Goal: Task Accomplishment & Management: Manage account settings

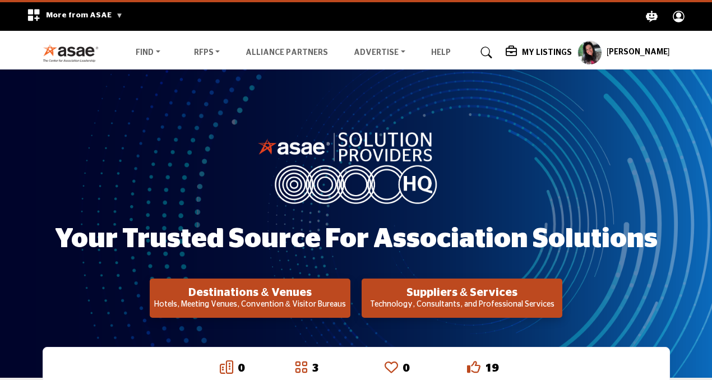
click at [601, 53] on profile-featured-9d57d186-dcdc-4fd1-8698-ebbedcf867ab "Show hide supplier dropdown" at bounding box center [590, 52] width 25 height 25
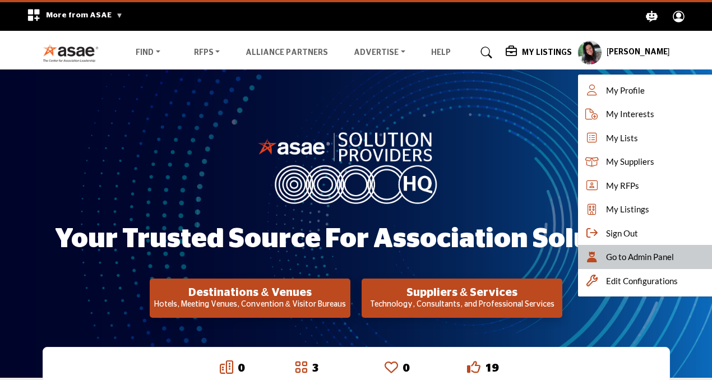
click at [595, 248] on div "Go to Admin Panel" at bounding box center [648, 257] width 140 height 24
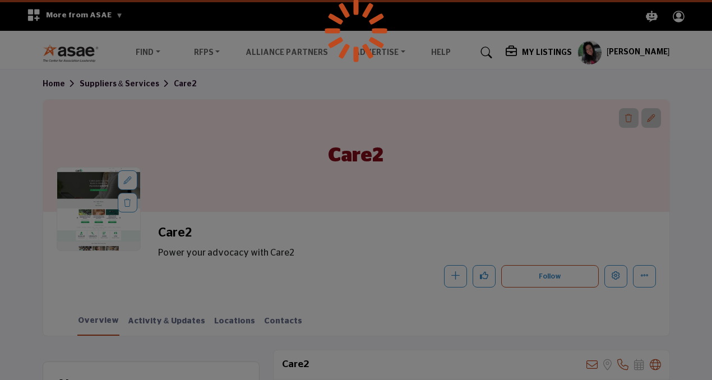
click at [611, 275] on div at bounding box center [356, 190] width 712 height 380
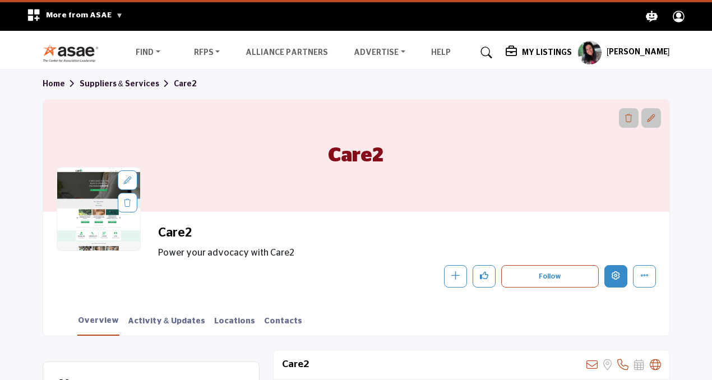
click at [612, 275] on icon "Edit company" at bounding box center [616, 275] width 8 height 8
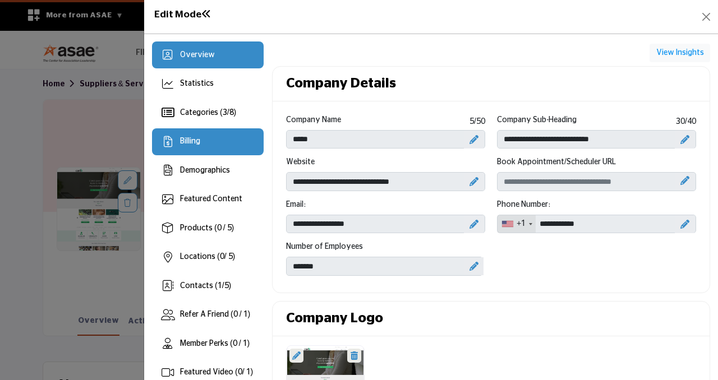
click at [236, 152] on div "Billing" at bounding box center [208, 141] width 112 height 27
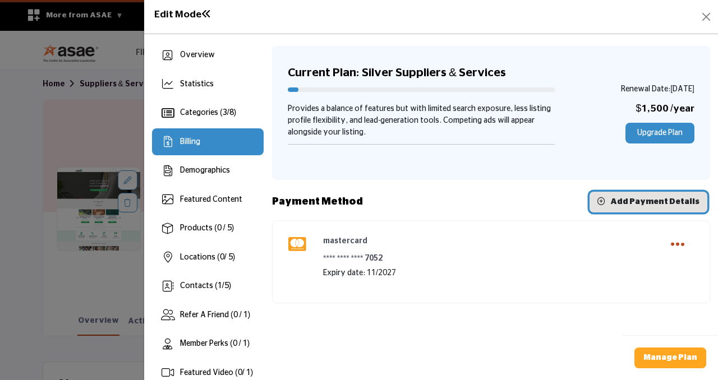
click at [634, 201] on span "Add Payment Details" at bounding box center [654, 202] width 89 height 8
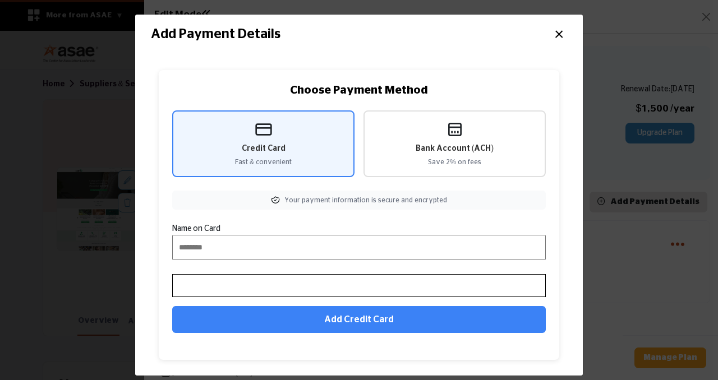
click at [559, 31] on button "×" at bounding box center [559, 32] width 16 height 21
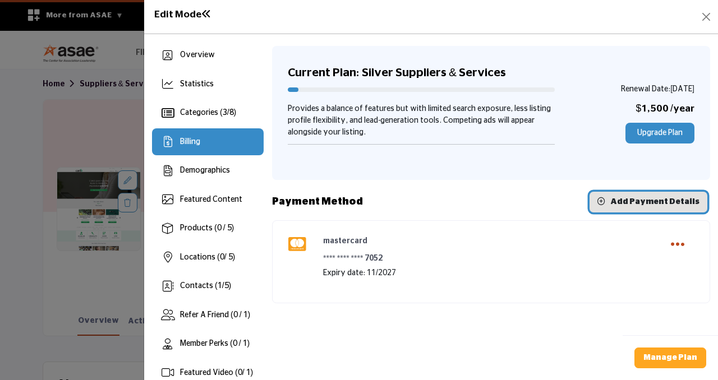
click at [623, 205] on span "Add Payment Details" at bounding box center [654, 202] width 89 height 8
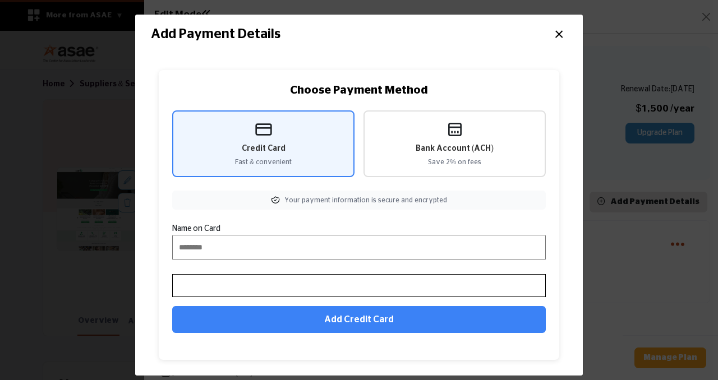
click at [554, 33] on button "×" at bounding box center [559, 32] width 16 height 21
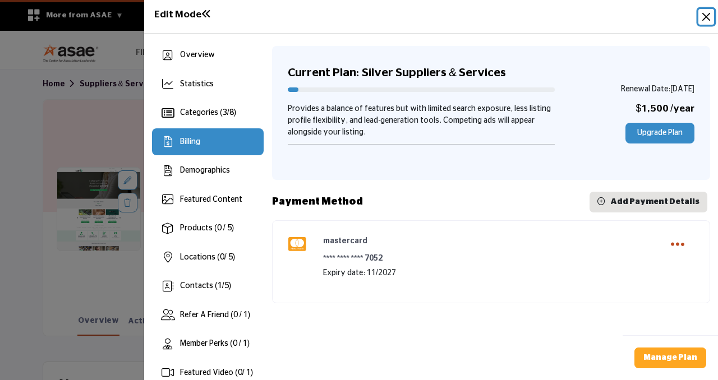
click at [706, 19] on button "Close" at bounding box center [706, 17] width 16 height 16
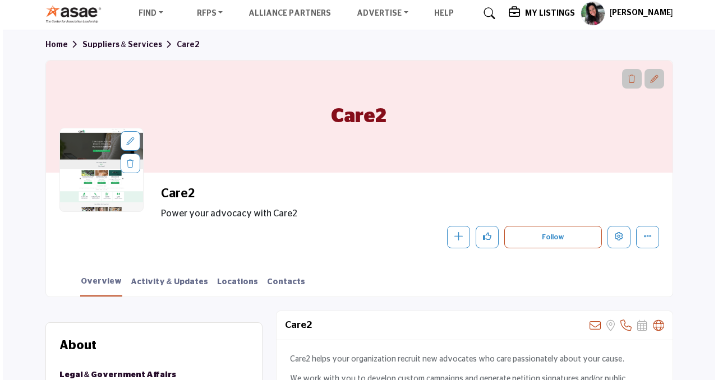
scroll to position [59, 0]
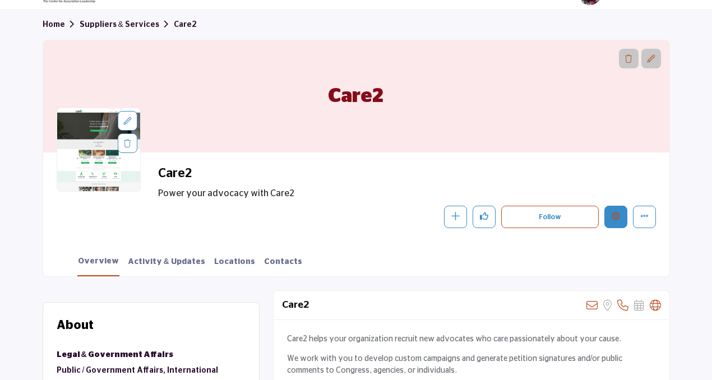
click at [615, 222] on button "Edit company" at bounding box center [615, 217] width 23 height 23
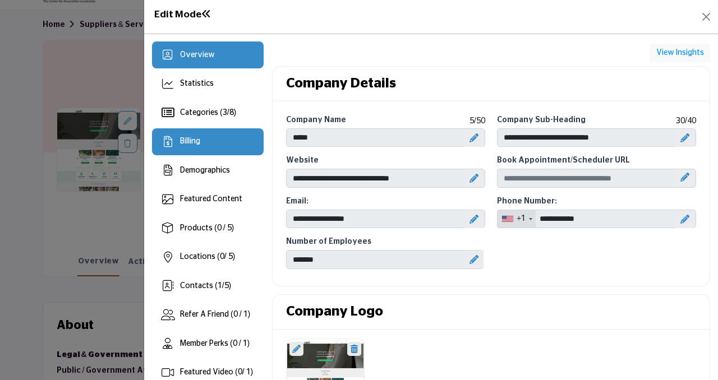
click at [195, 143] on span "Billing" at bounding box center [190, 141] width 20 height 8
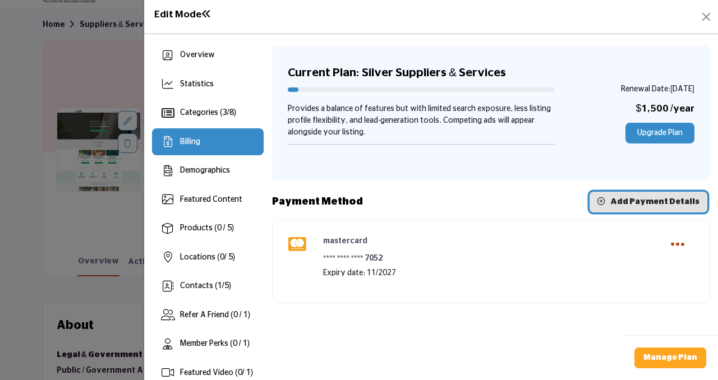
click at [663, 200] on span "Add Payment Details" at bounding box center [654, 202] width 89 height 8
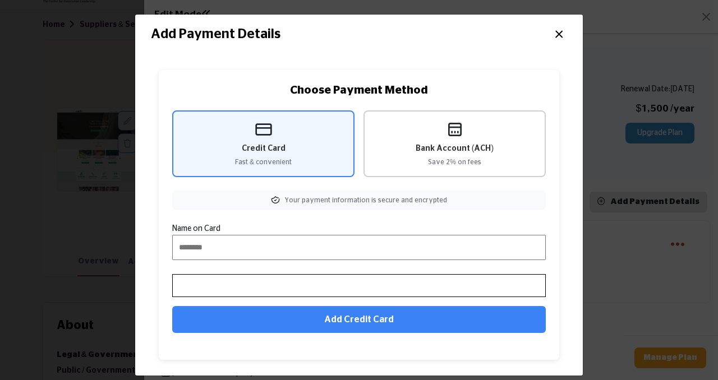
click at [476, 154] on span "Bank Account (ACH)" at bounding box center [454, 149] width 78 height 12
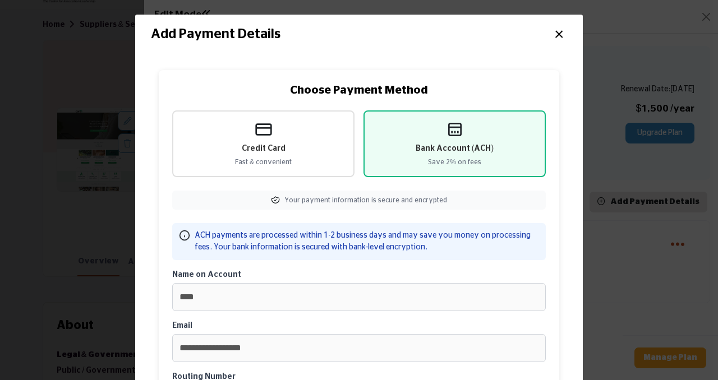
click at [557, 34] on button "×" at bounding box center [559, 32] width 16 height 21
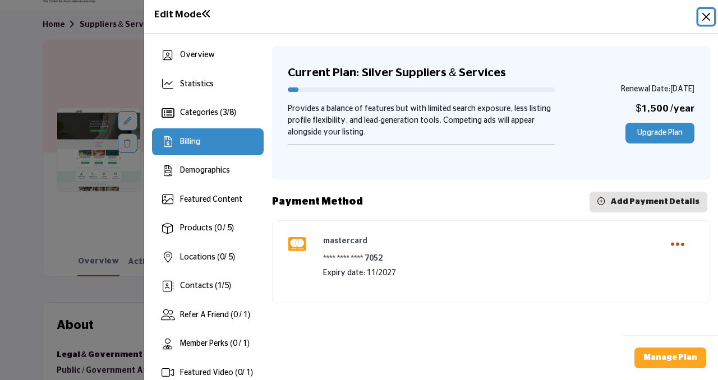
click at [703, 19] on button "Close" at bounding box center [706, 17] width 16 height 16
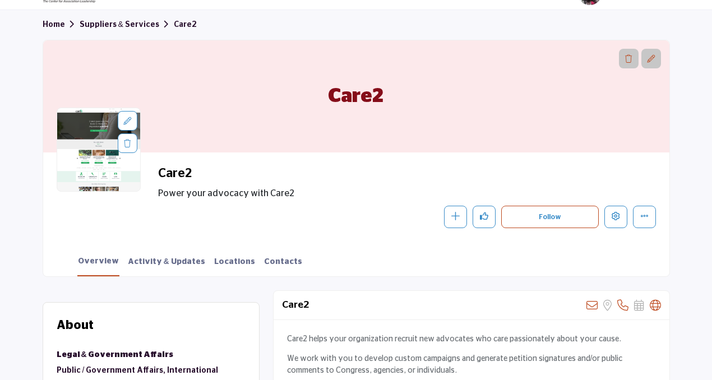
drag, startPoint x: 383, startPoint y: 98, endPoint x: 332, endPoint y: 99, distance: 51.0
click at [332, 99] on h1 "Care2" at bounding box center [356, 96] width 56 height 112
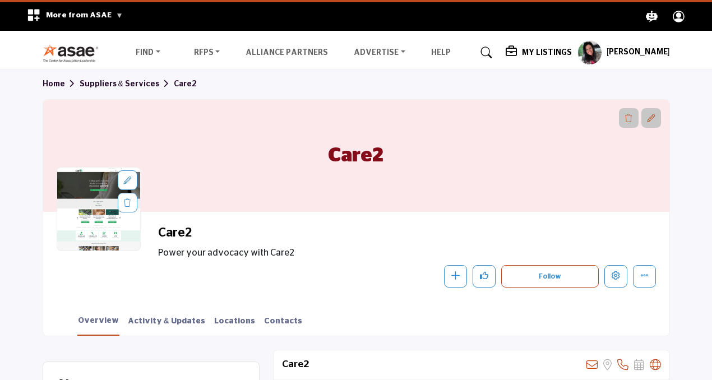
click at [468, 182] on div "Care2" at bounding box center [356, 156] width 626 height 112
click at [623, 280] on button "Edit company" at bounding box center [615, 276] width 23 height 23
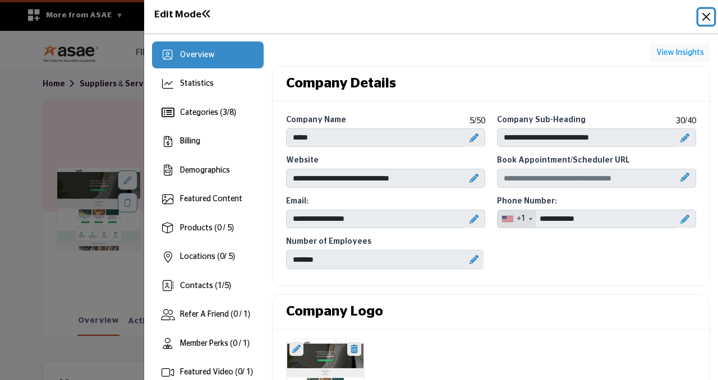
click at [707, 16] on button "Close" at bounding box center [706, 17] width 16 height 16
